Goal: Information Seeking & Learning: Learn about a topic

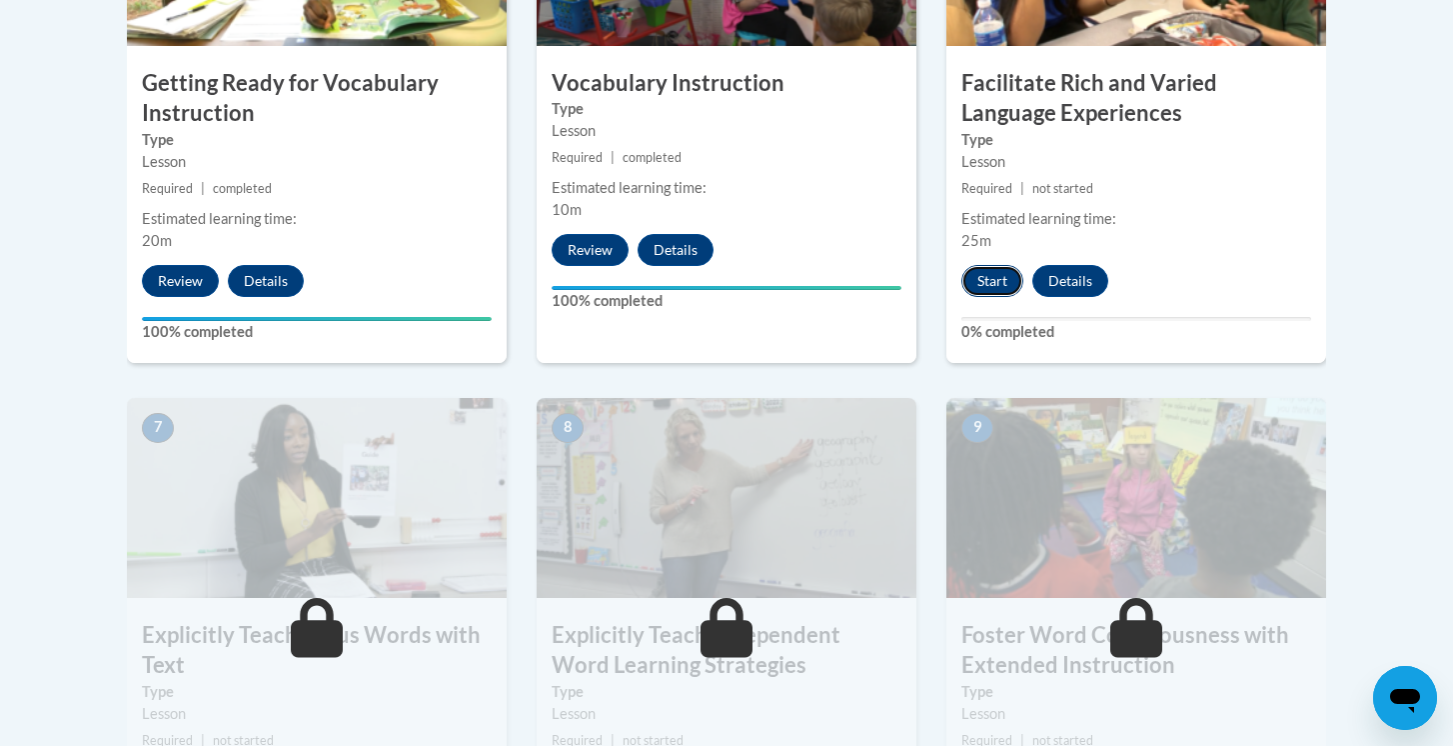
click at [994, 279] on button "Start" at bounding box center [993, 281] width 62 height 32
